Goal: Task Accomplishment & Management: Use online tool/utility

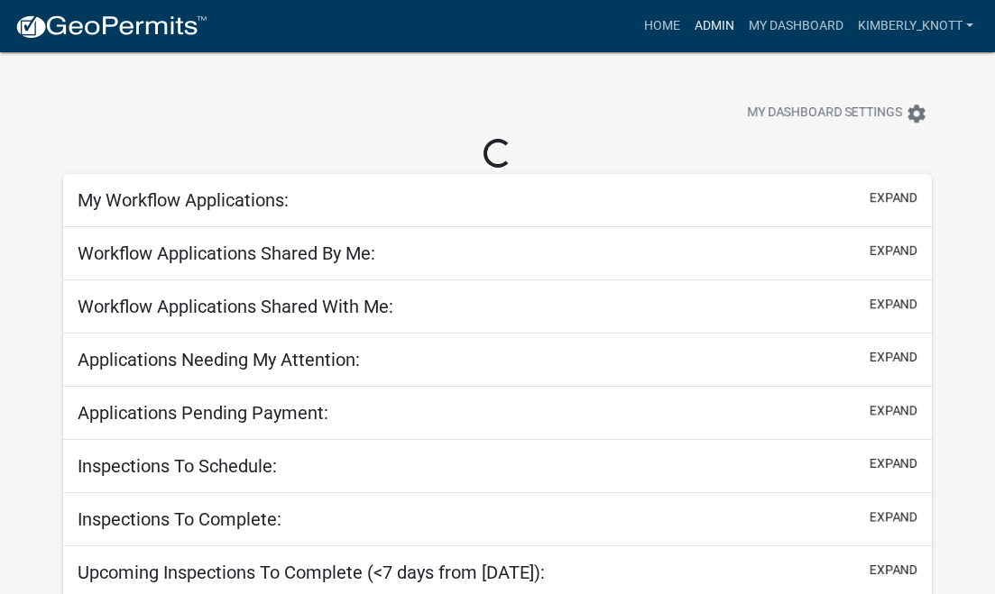
click at [714, 27] on link "Admin" at bounding box center [714, 26] width 54 height 34
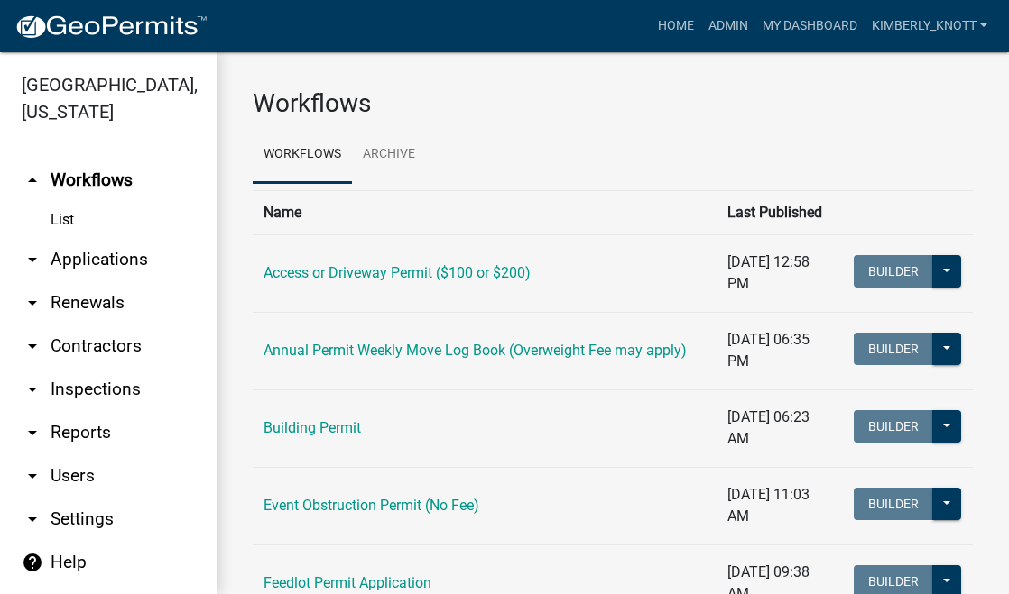
click at [30, 433] on icon "arrow_drop_down" at bounding box center [33, 433] width 22 height 22
select select "0: null"
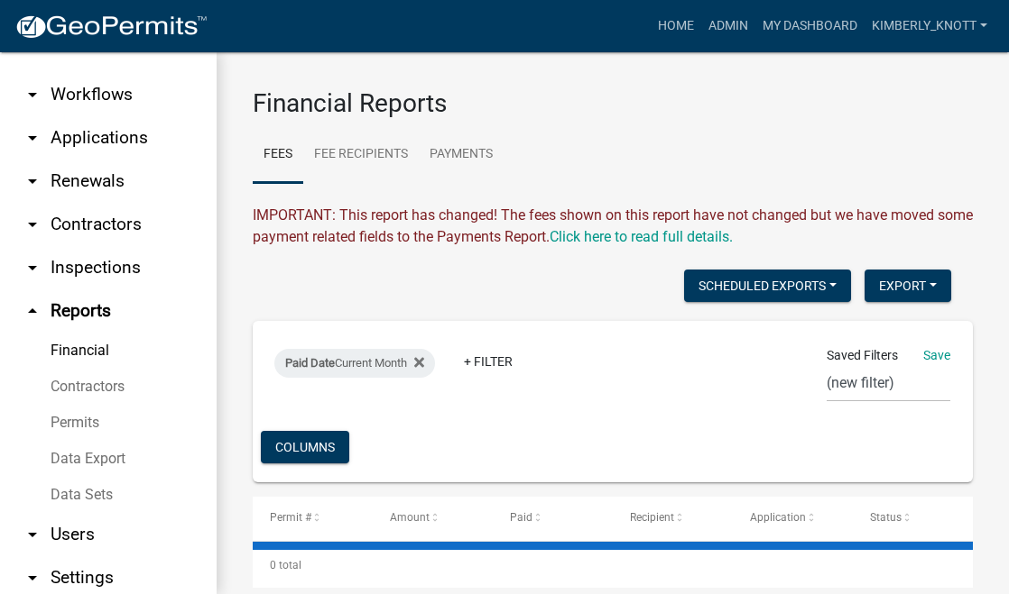
scroll to position [90, 0]
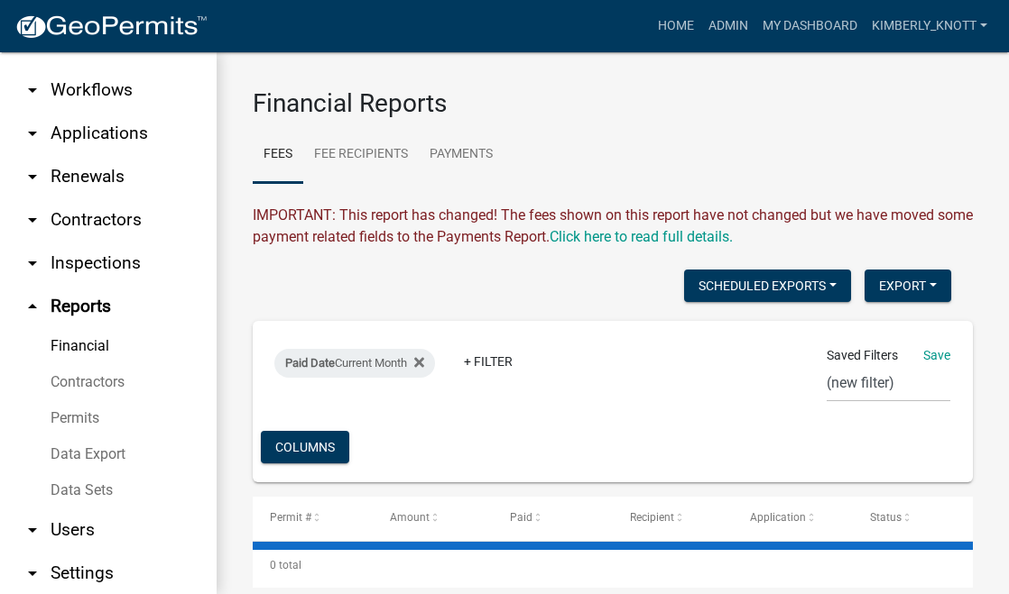
click at [79, 344] on link "Financial" at bounding box center [108, 346] width 216 height 36
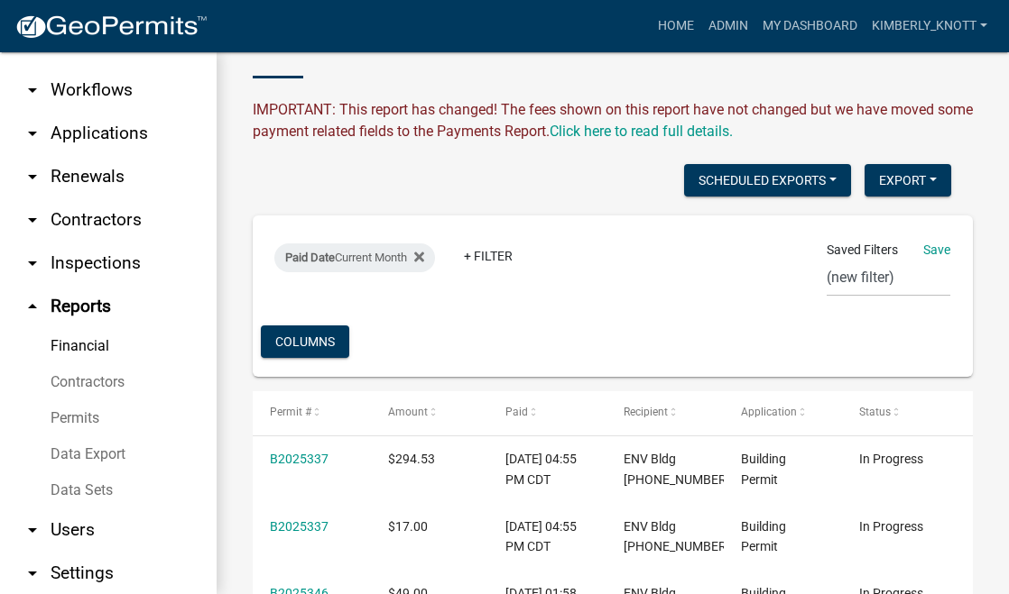
scroll to position [0, 0]
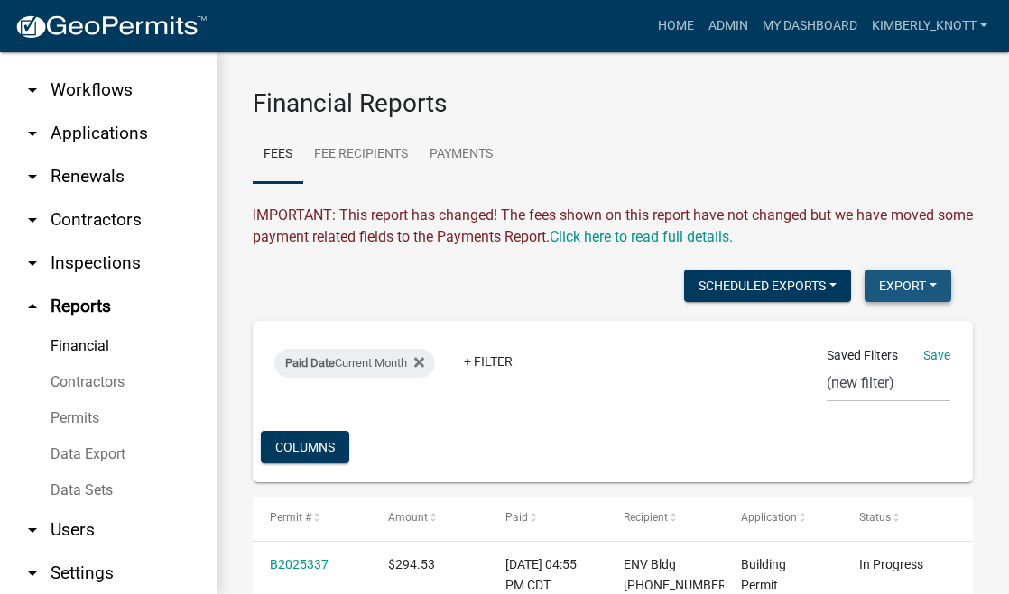
click at [922, 282] on button "Export" at bounding box center [907, 286] width 87 height 32
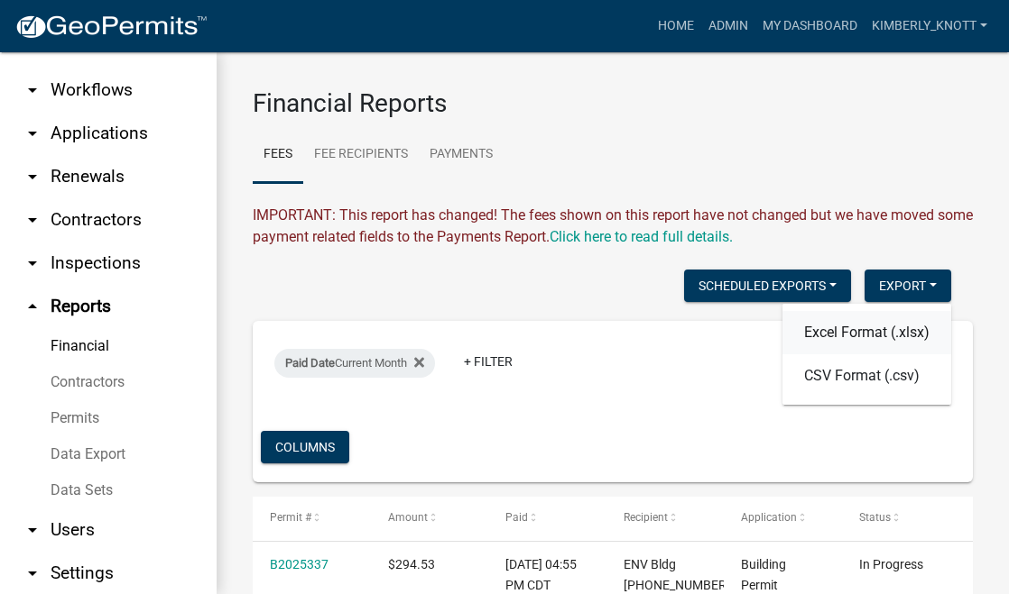
click at [841, 335] on button "Excel Format (.xlsx)" at bounding box center [866, 332] width 169 height 43
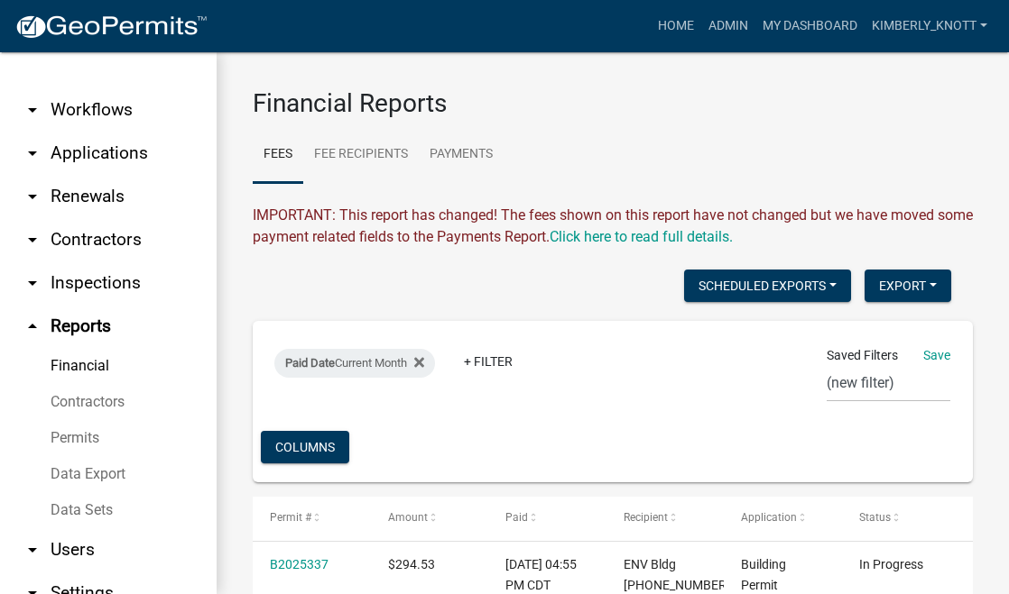
scroll to position [142, 0]
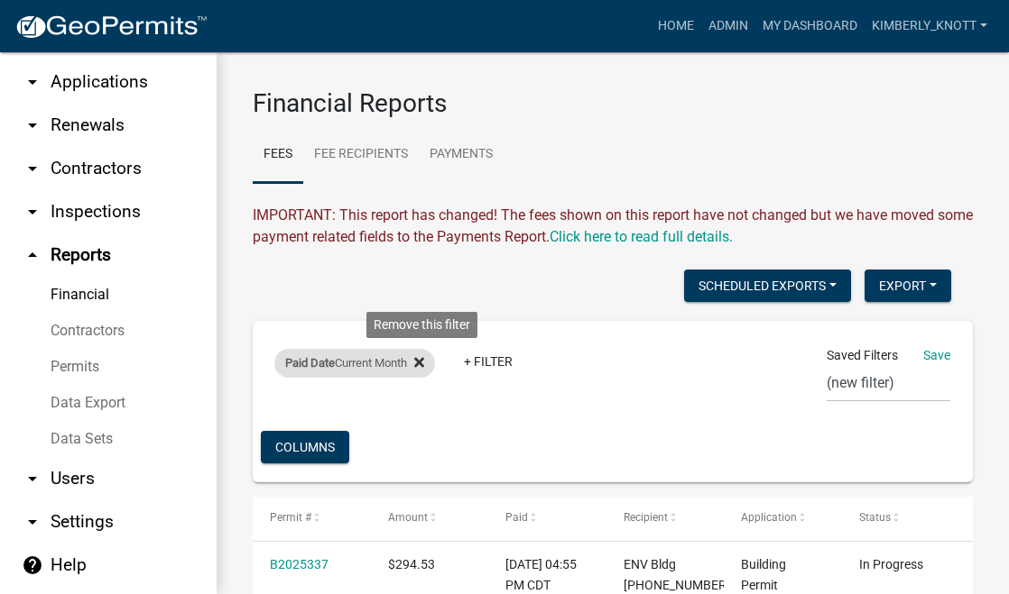
click at [419, 362] on fa-icon at bounding box center [415, 363] width 17 height 29
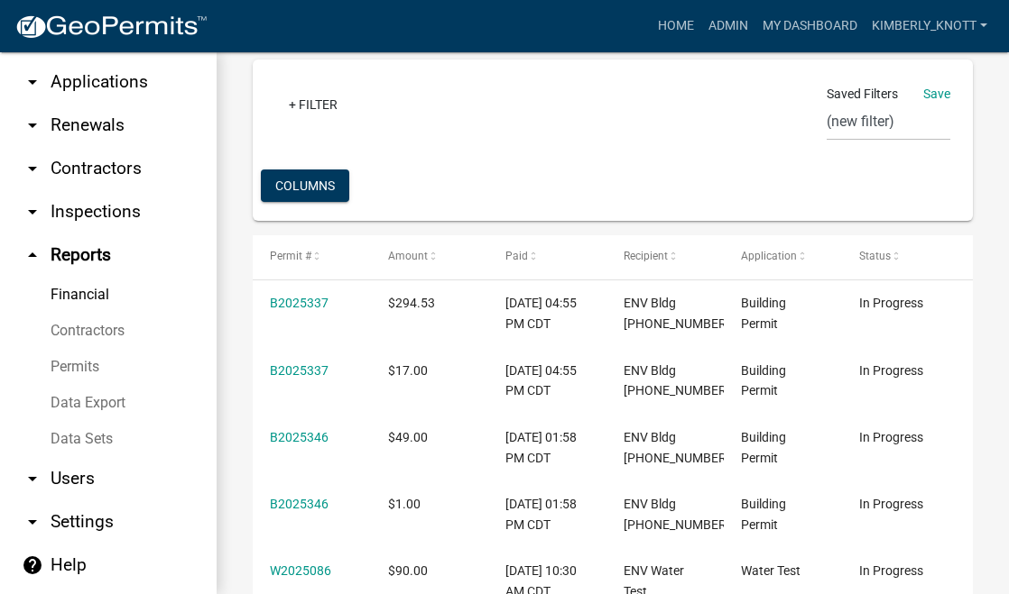
scroll to position [0, 0]
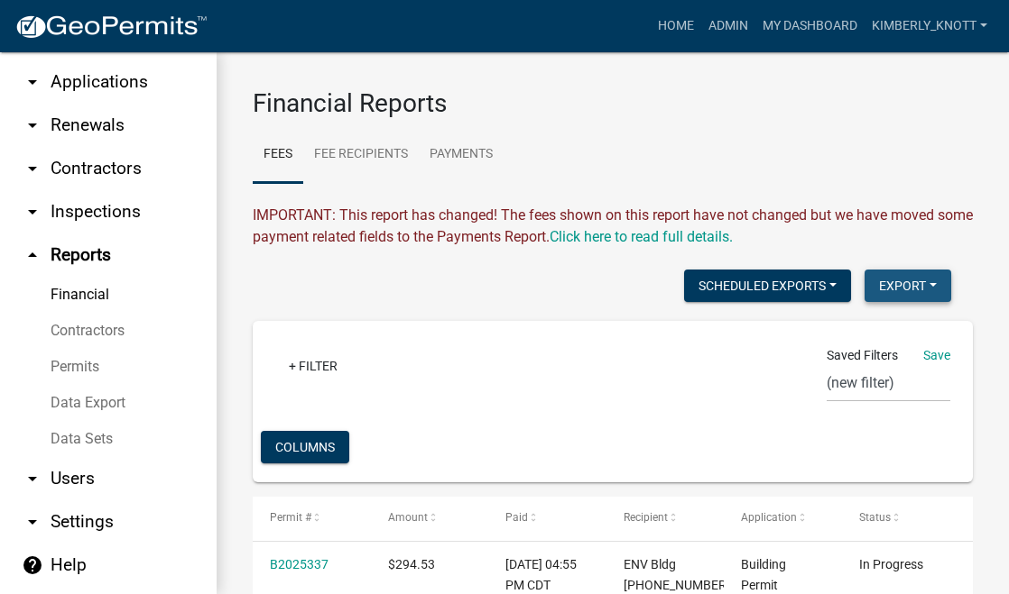
click at [922, 283] on button "Export" at bounding box center [907, 286] width 87 height 32
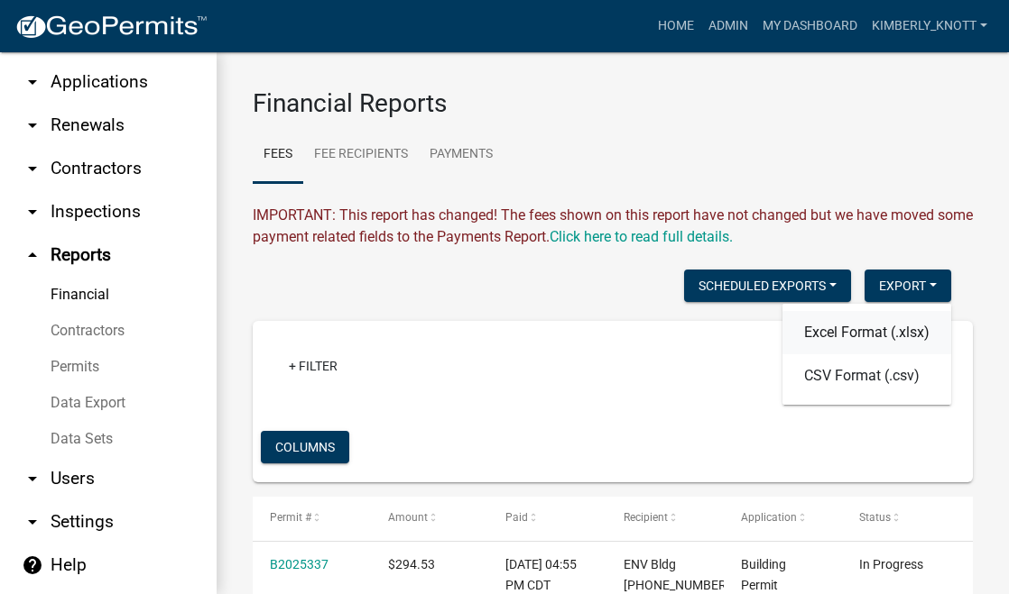
click at [852, 336] on button "Excel Format (.xlsx)" at bounding box center [866, 332] width 169 height 43
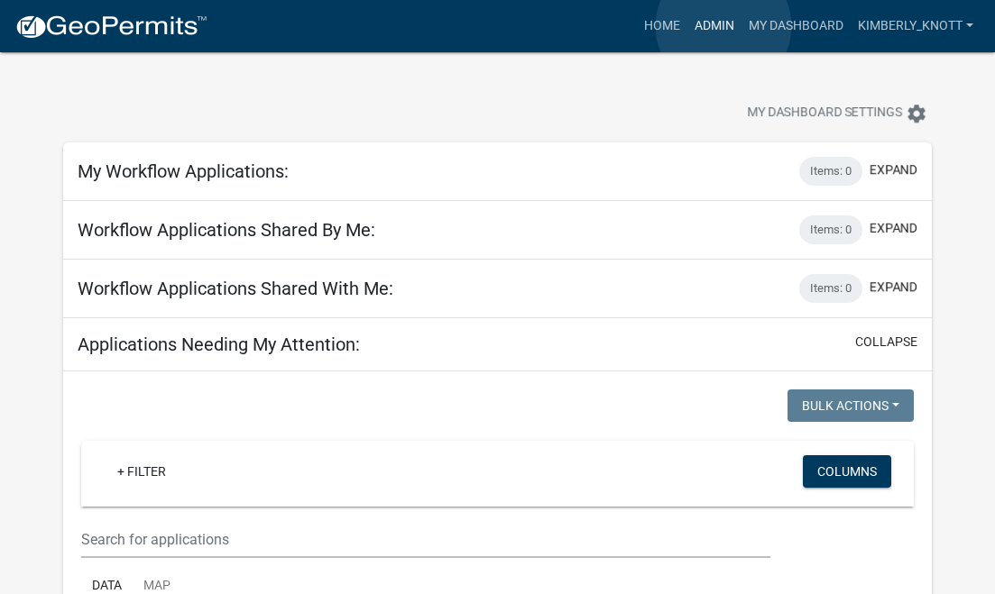
click at [723, 26] on link "Admin" at bounding box center [714, 26] width 54 height 34
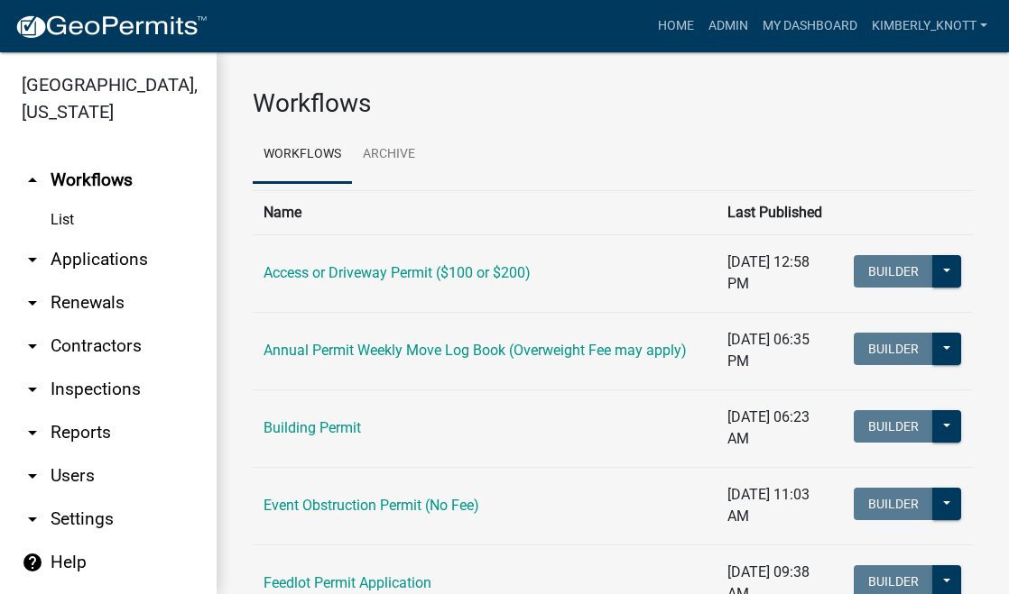
click at [30, 433] on icon "arrow_drop_down" at bounding box center [33, 433] width 22 height 22
select select "0: null"
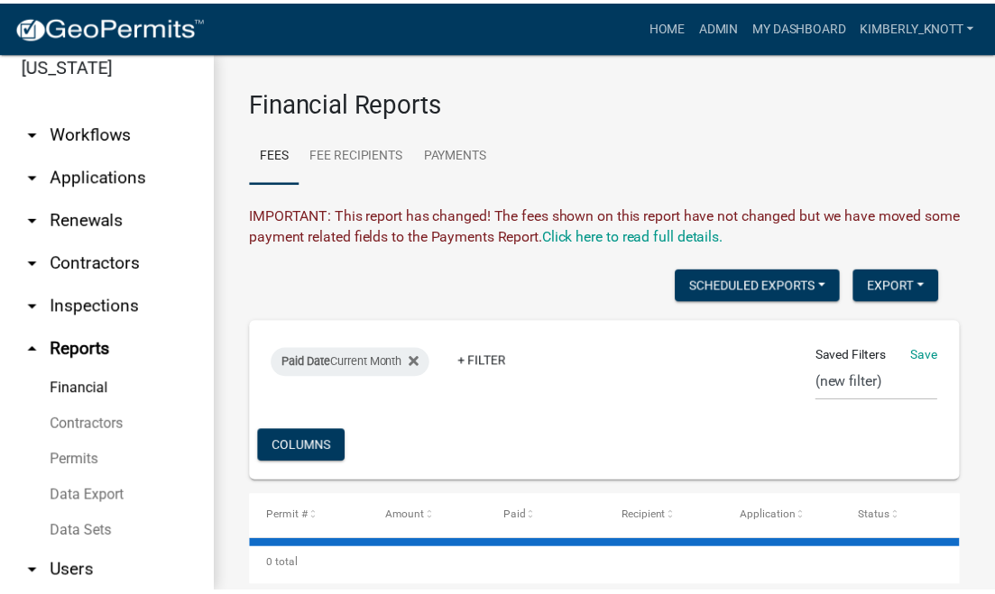
scroll to position [90, 0]
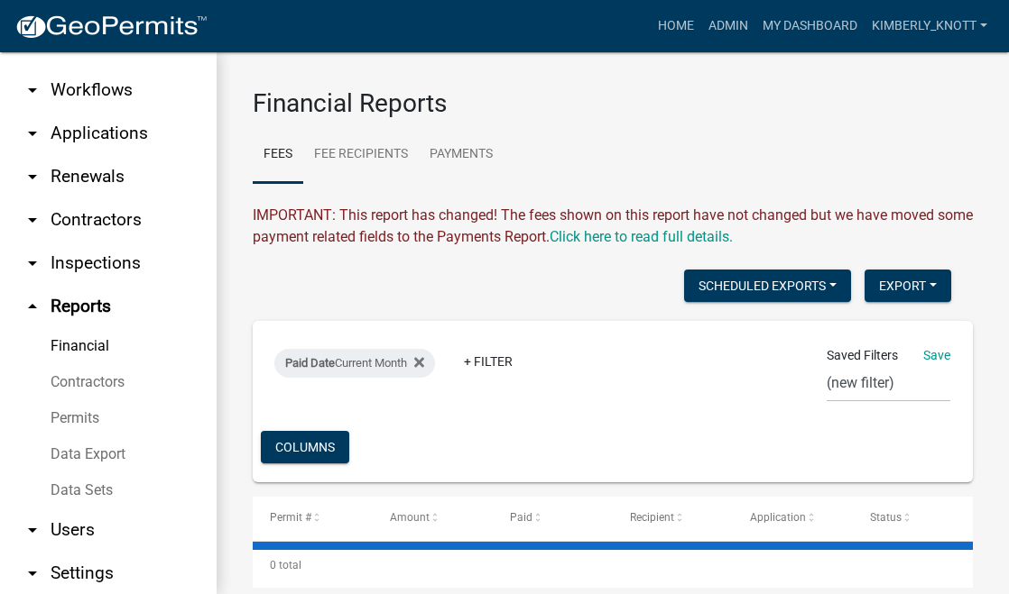
click at [92, 343] on link "Financial" at bounding box center [108, 346] width 216 height 36
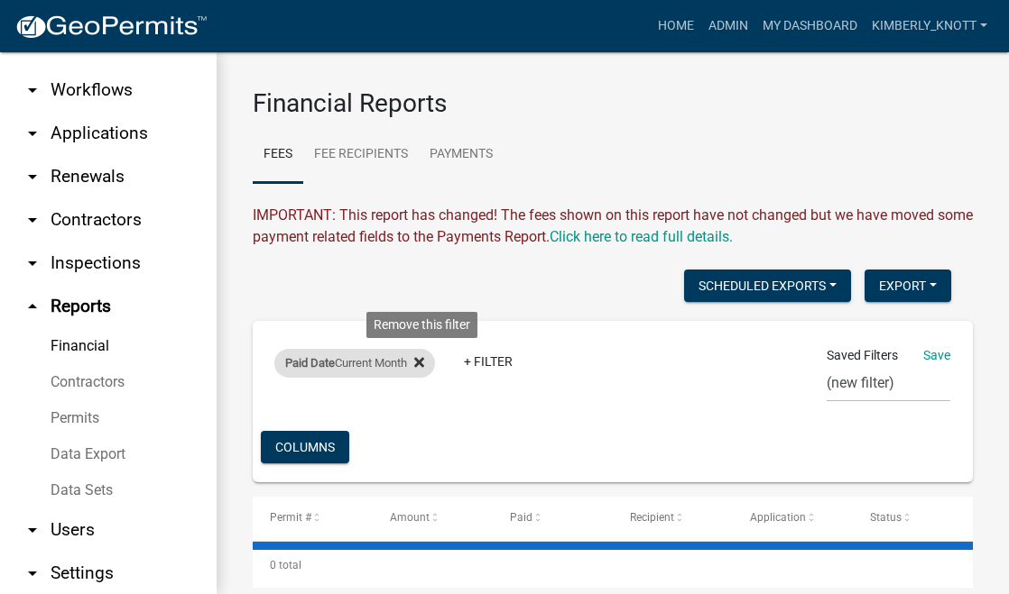
click at [424, 366] on icon at bounding box center [419, 362] width 10 height 14
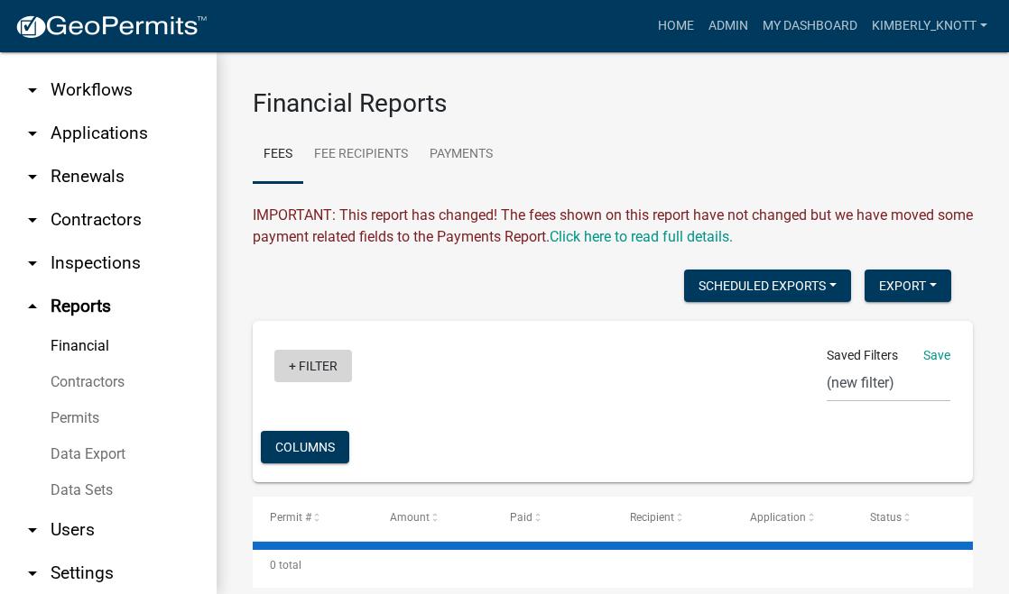
click at [288, 367] on link "+ Filter" at bounding box center [313, 366] width 78 height 32
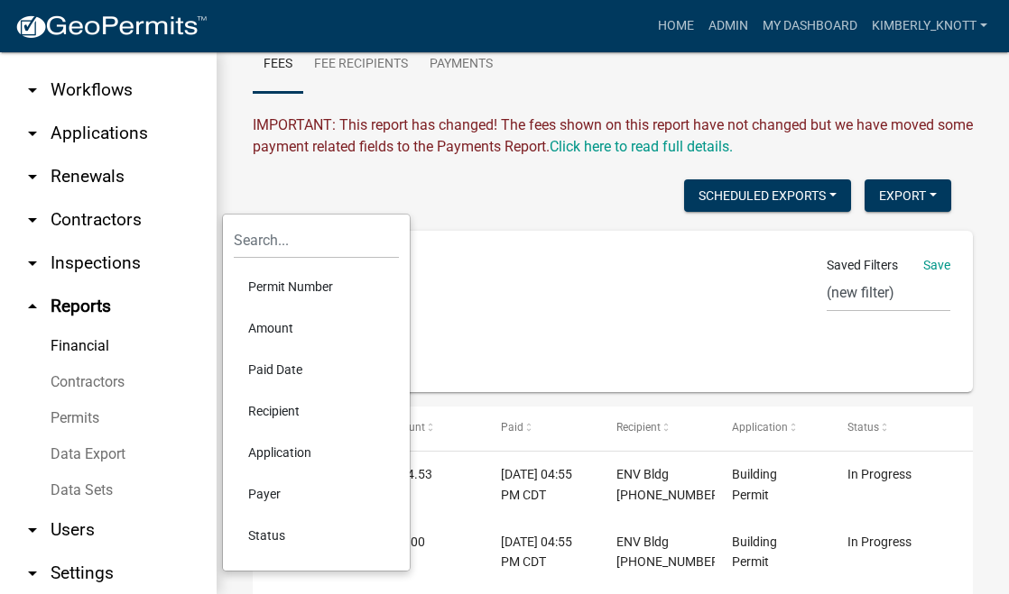
scroll to position [180, 0]
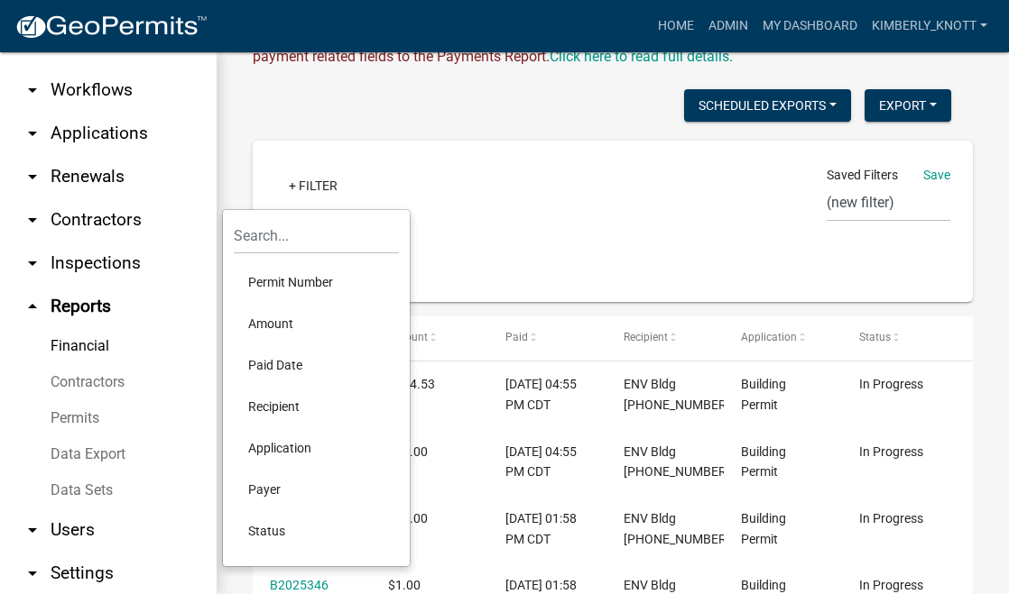
click at [492, 125] on div "Scheduled Exports + Create New Monthly Fee Report Export Excel Format (.xlsx) C…" at bounding box center [601, 107] width 725 height 37
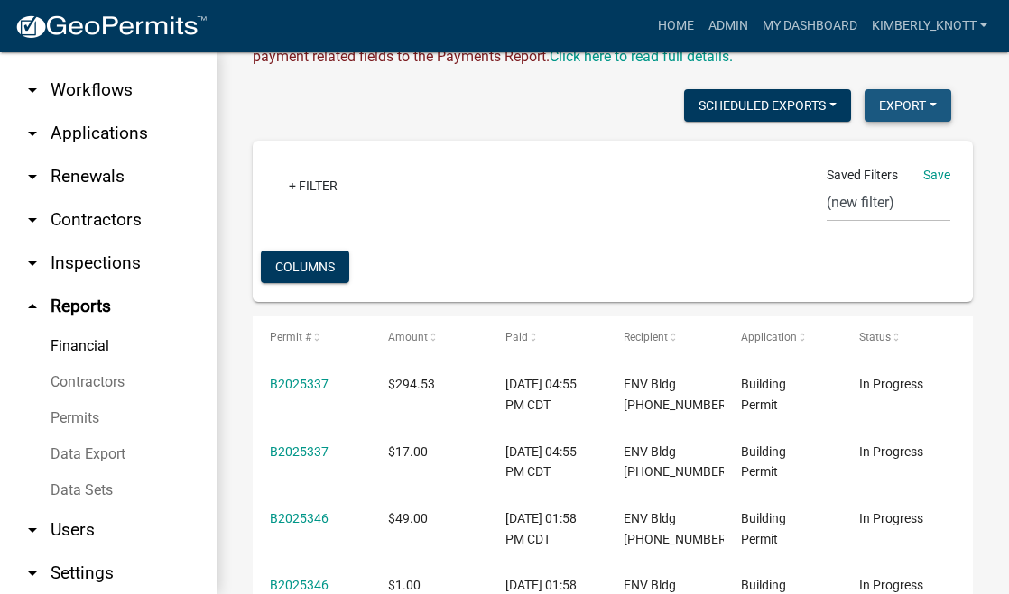
click at [898, 108] on button "Export" at bounding box center [907, 105] width 87 height 32
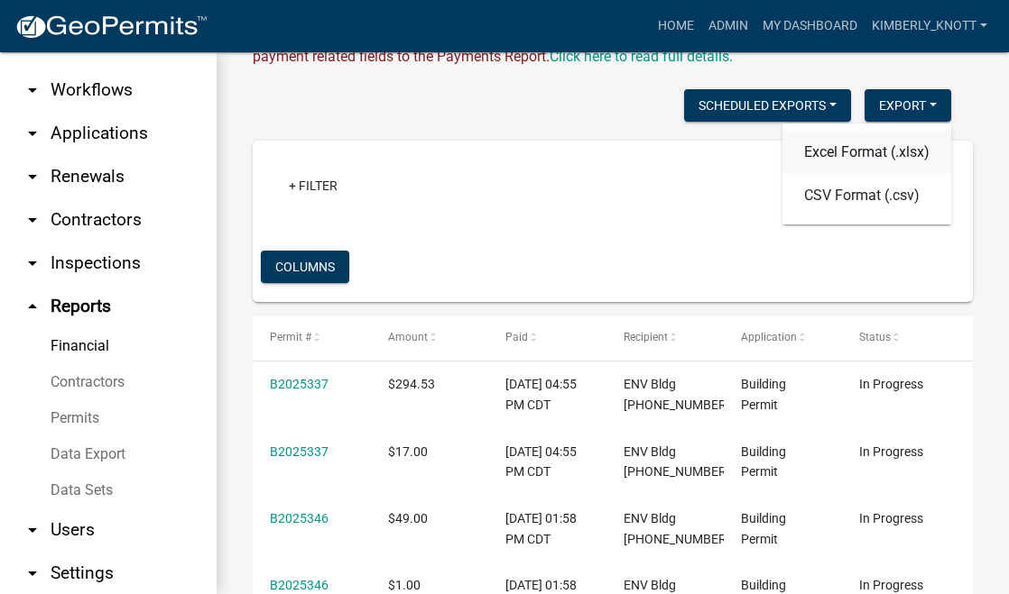
click at [863, 153] on button "Excel Format (.xlsx)" at bounding box center [866, 152] width 169 height 43
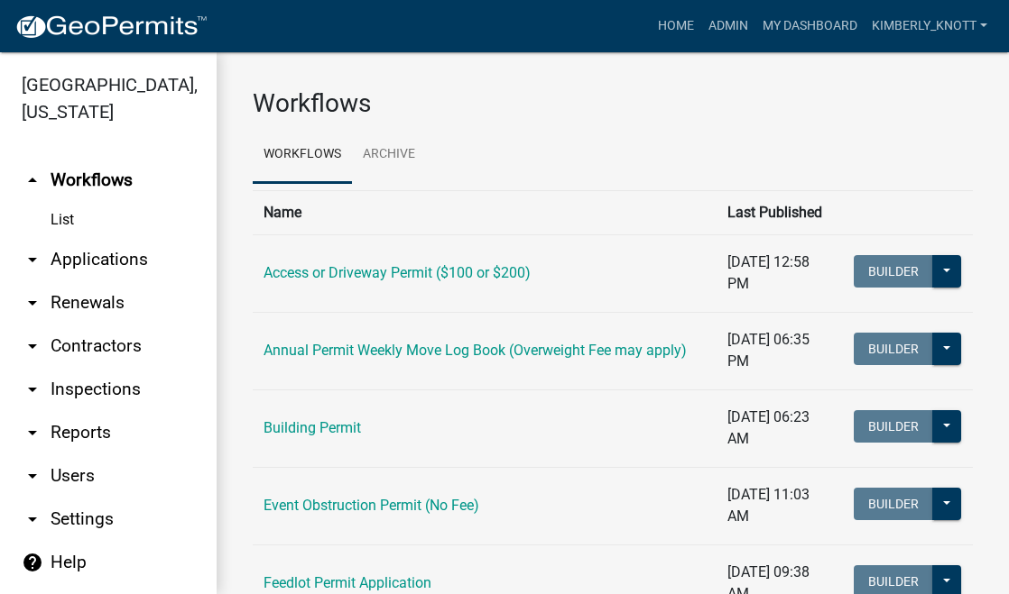
click at [35, 430] on icon "arrow_drop_down" at bounding box center [33, 433] width 22 height 22
select select "0: null"
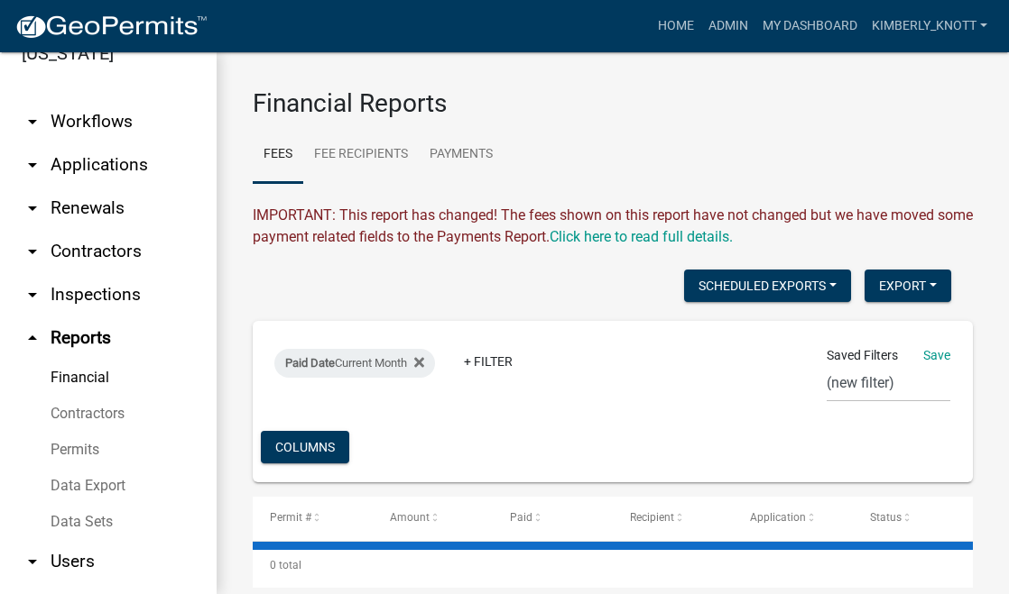
scroll to position [90, 0]
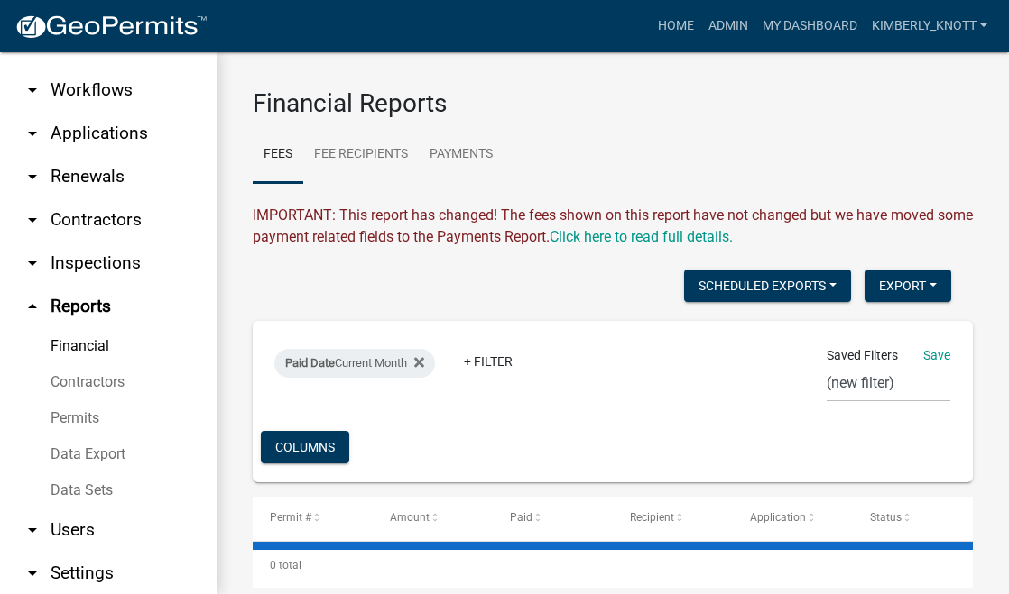
click at [92, 347] on link "Financial" at bounding box center [108, 346] width 216 height 36
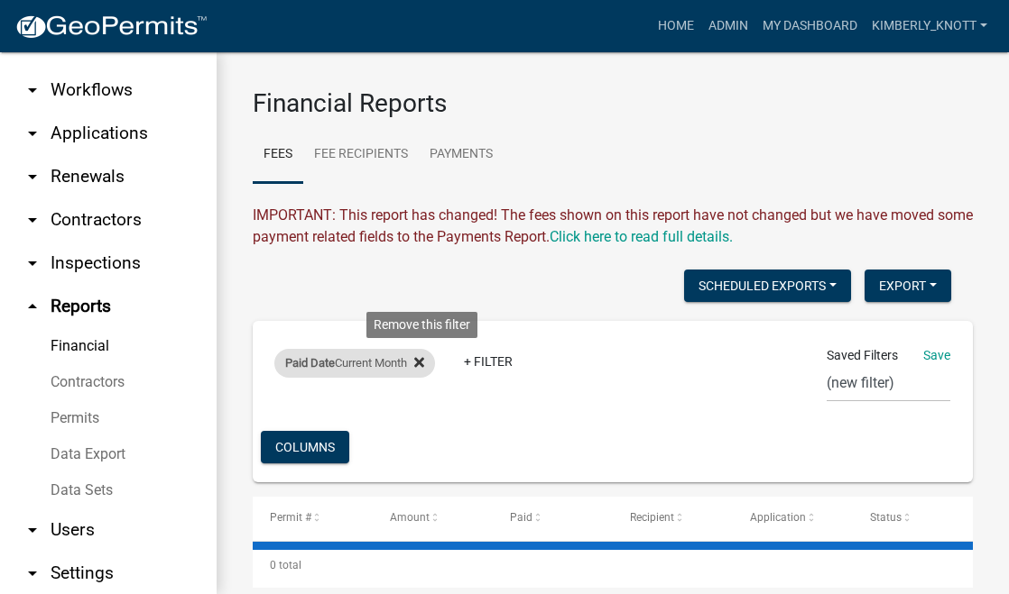
click at [424, 360] on icon at bounding box center [419, 362] width 10 height 14
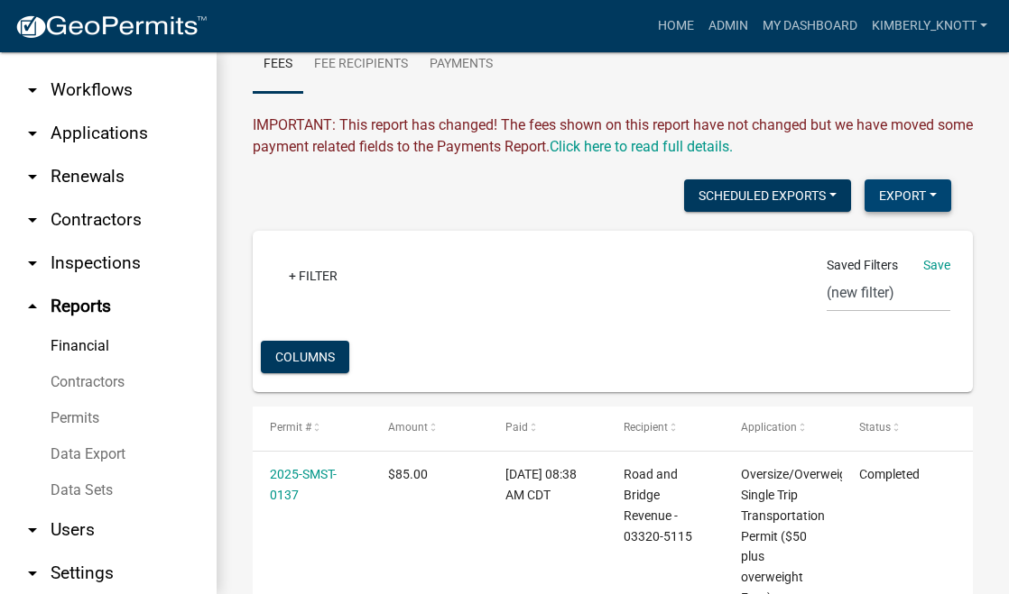
click at [907, 192] on button "Export" at bounding box center [907, 196] width 87 height 32
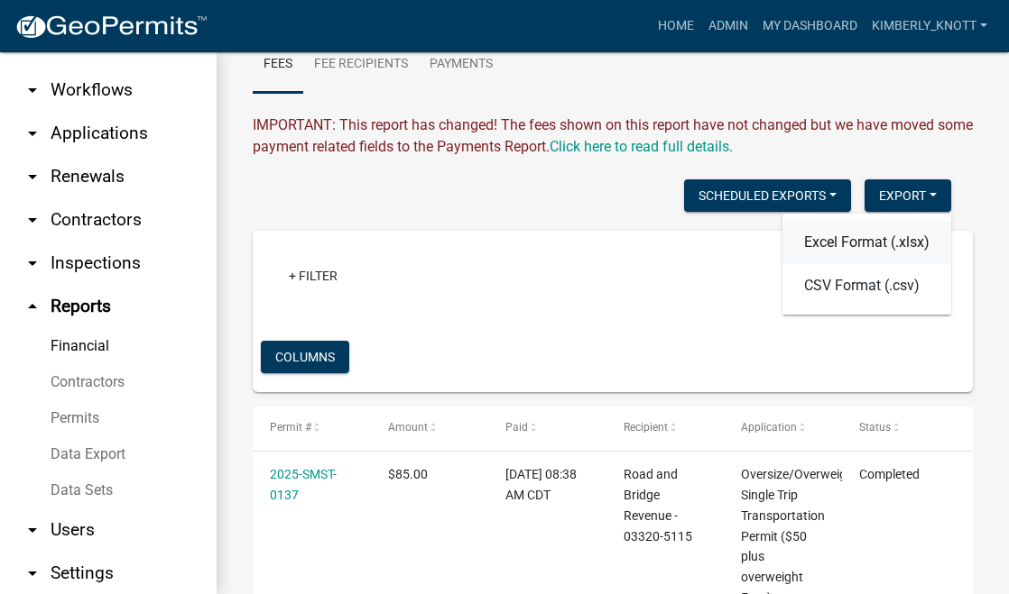
click at [862, 236] on button "Excel Format (.xlsx)" at bounding box center [866, 242] width 169 height 43
